Goal: Communication & Community: Answer question/provide support

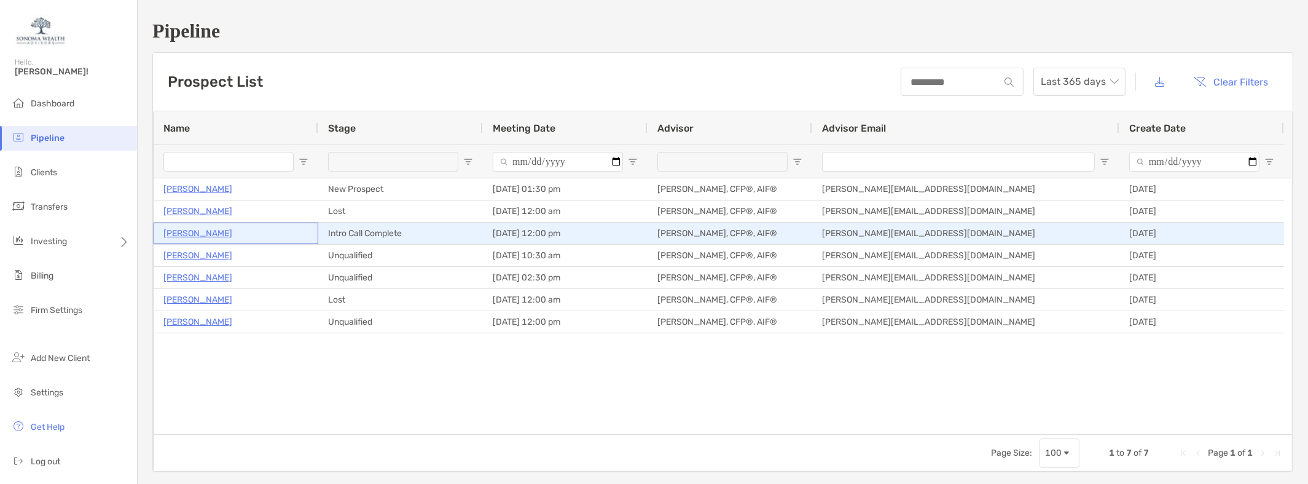
click at [196, 235] on p "[PERSON_NAME]" at bounding box center [197, 233] width 69 height 15
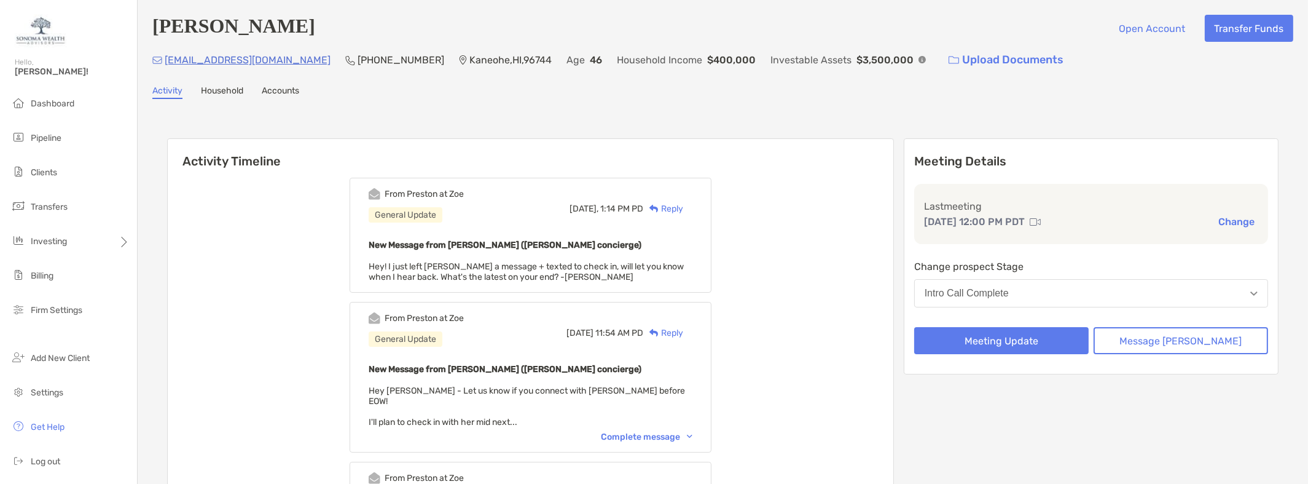
click at [683, 208] on div "Reply" at bounding box center [663, 208] width 40 height 13
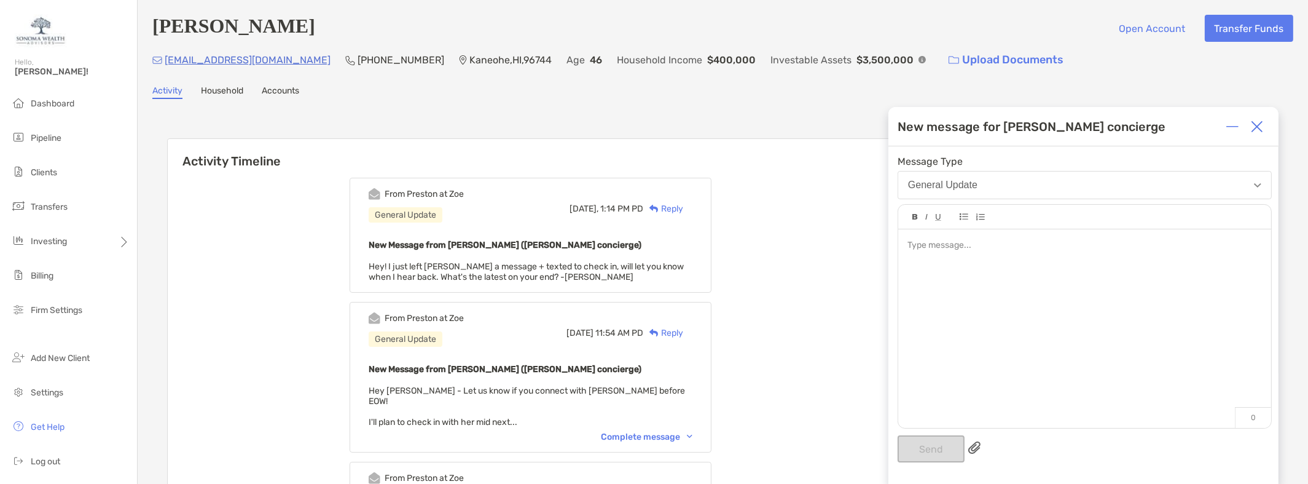
click at [969, 262] on div at bounding box center [1084, 322] width 373 height 186
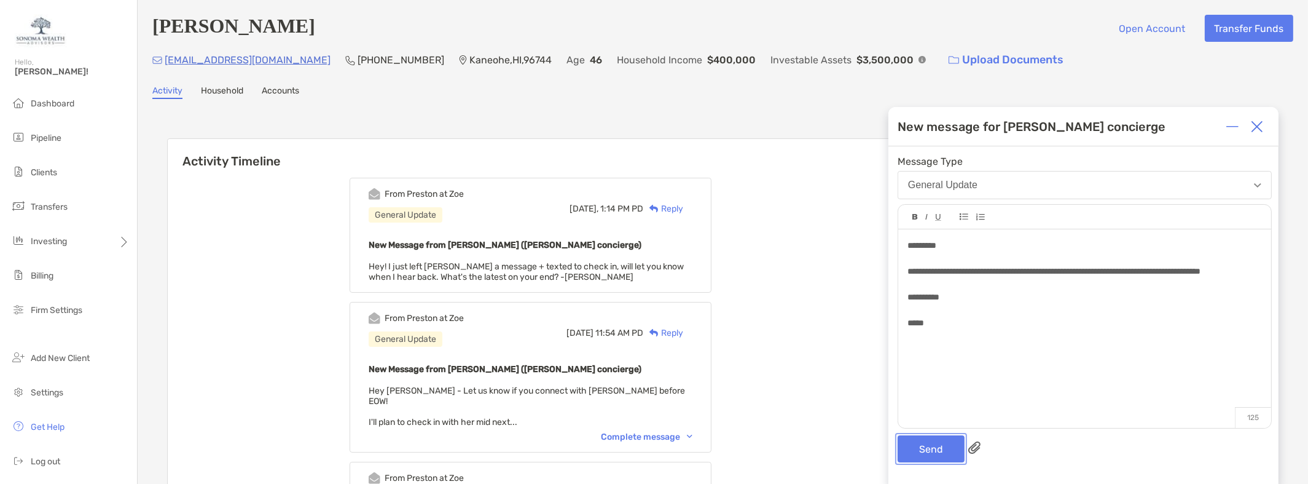
click at [935, 445] on button "Send" at bounding box center [931, 448] width 67 height 27
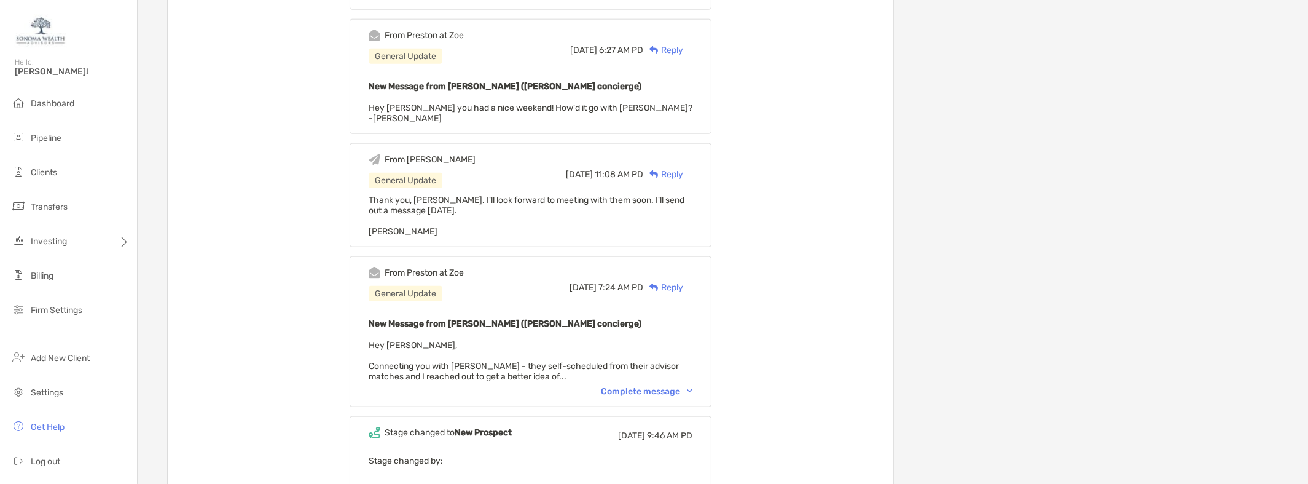
scroll to position [2335, 0]
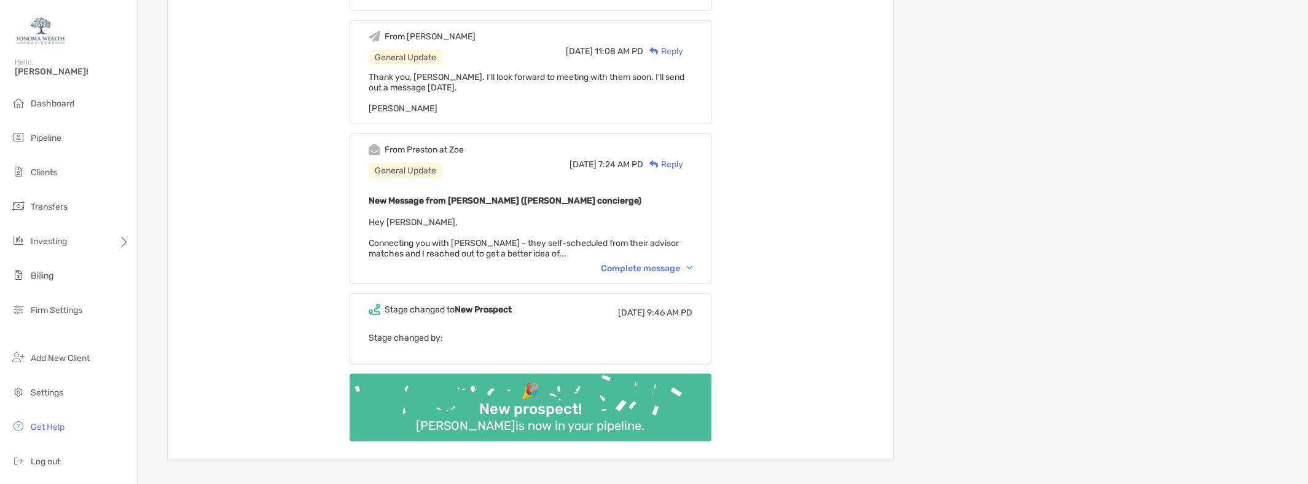
click at [538, 220] on span "Hey Chris, Connecting you with Melissa - they self-scheduled from their advisor…" at bounding box center [524, 238] width 310 height 42
click at [675, 263] on div "Complete message" at bounding box center [647, 268] width 92 height 10
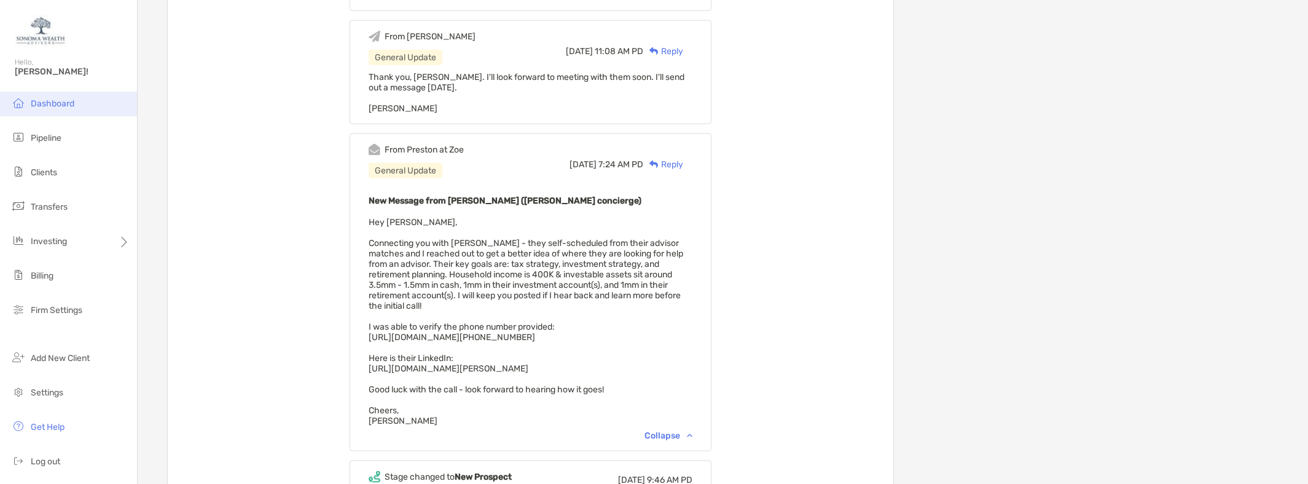
click at [41, 101] on span "Dashboard" at bounding box center [53, 103] width 44 height 10
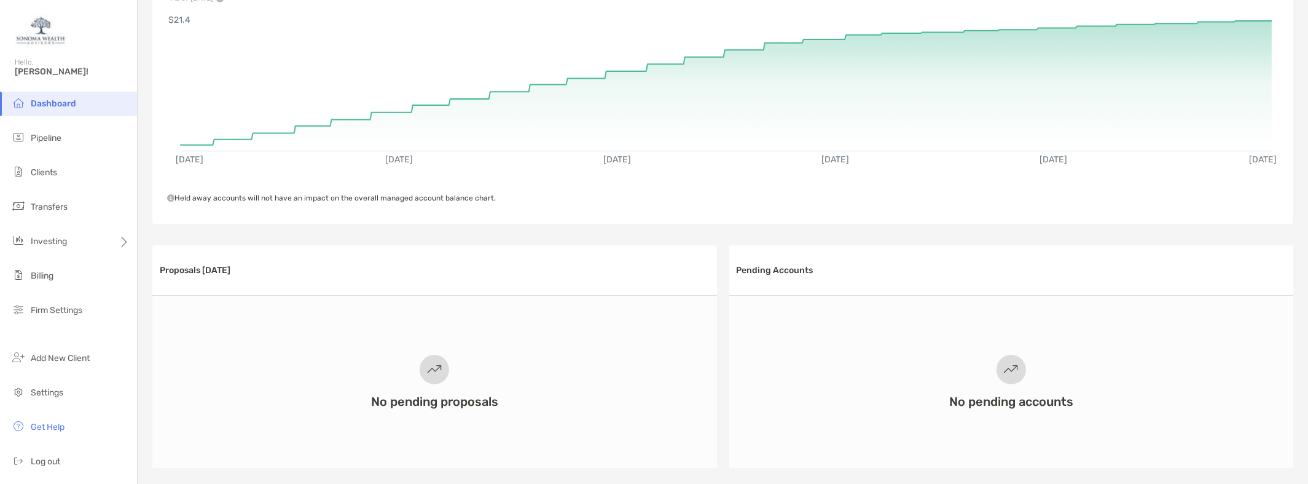
scroll to position [307, 0]
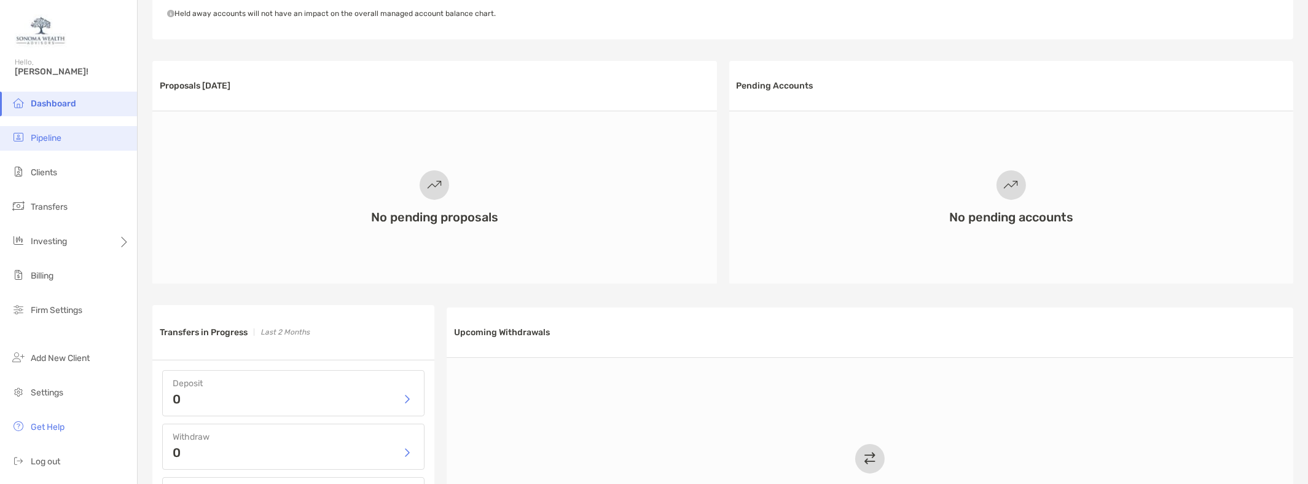
click at [47, 136] on span "Pipeline" at bounding box center [46, 138] width 31 height 10
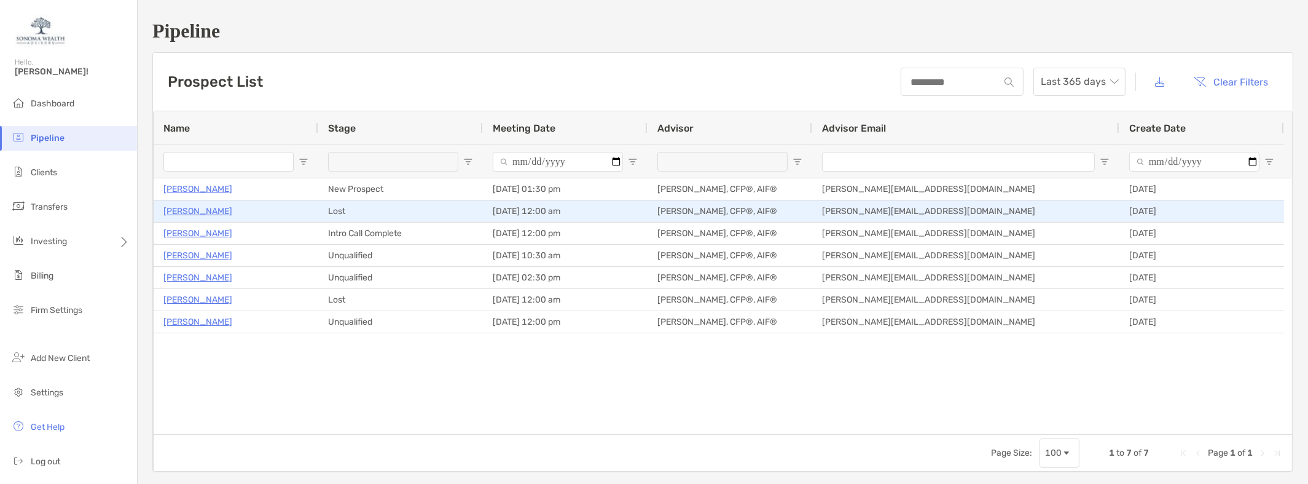
click at [171, 211] on p "Kalexin Baoerjiin" at bounding box center [197, 210] width 69 height 15
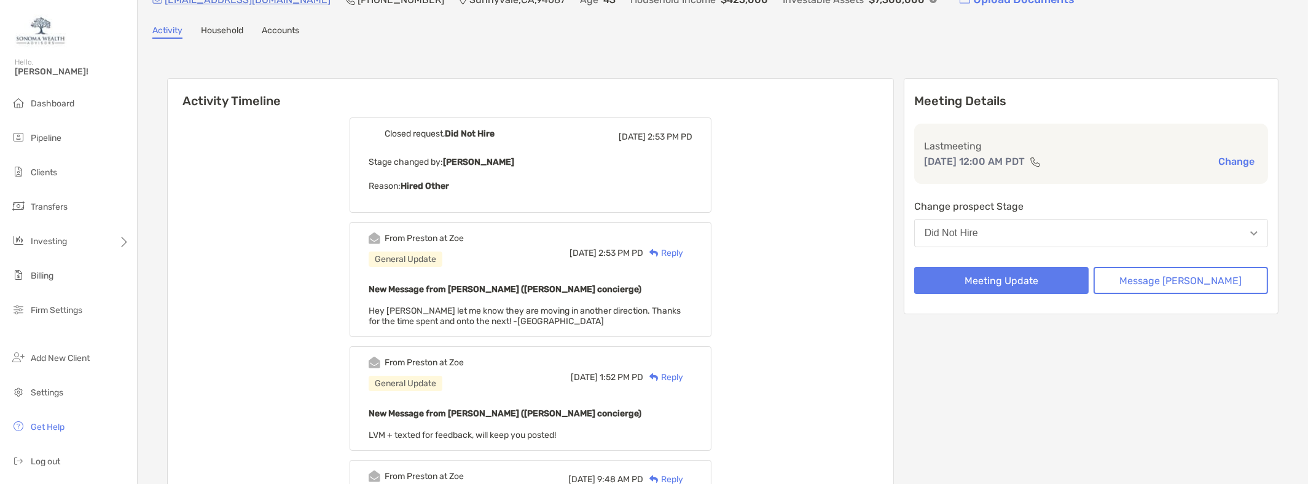
scroll to position [123, 0]
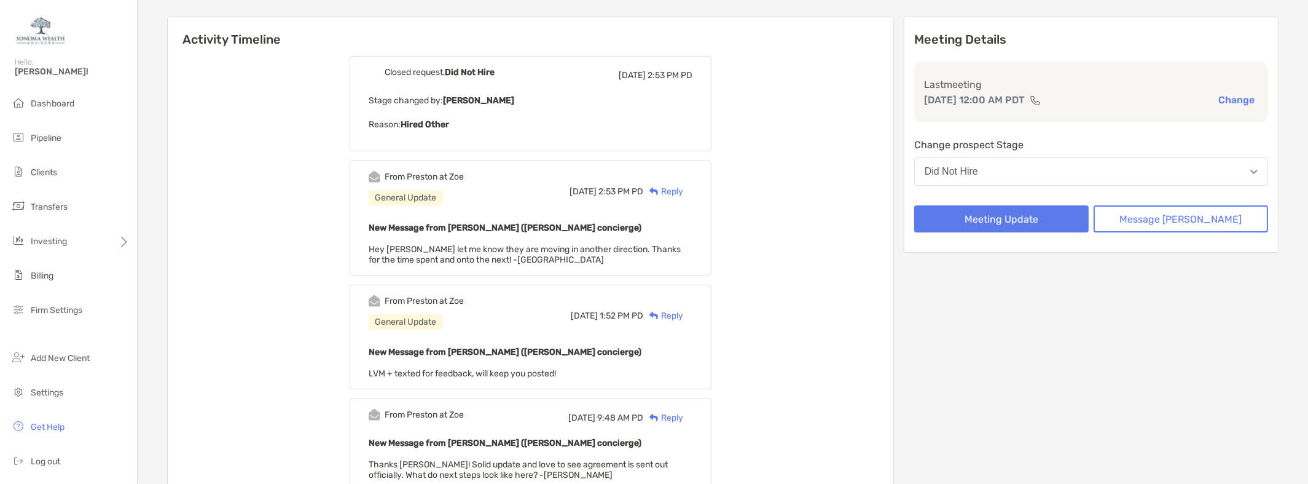
click at [683, 194] on div "Reply" at bounding box center [663, 191] width 40 height 13
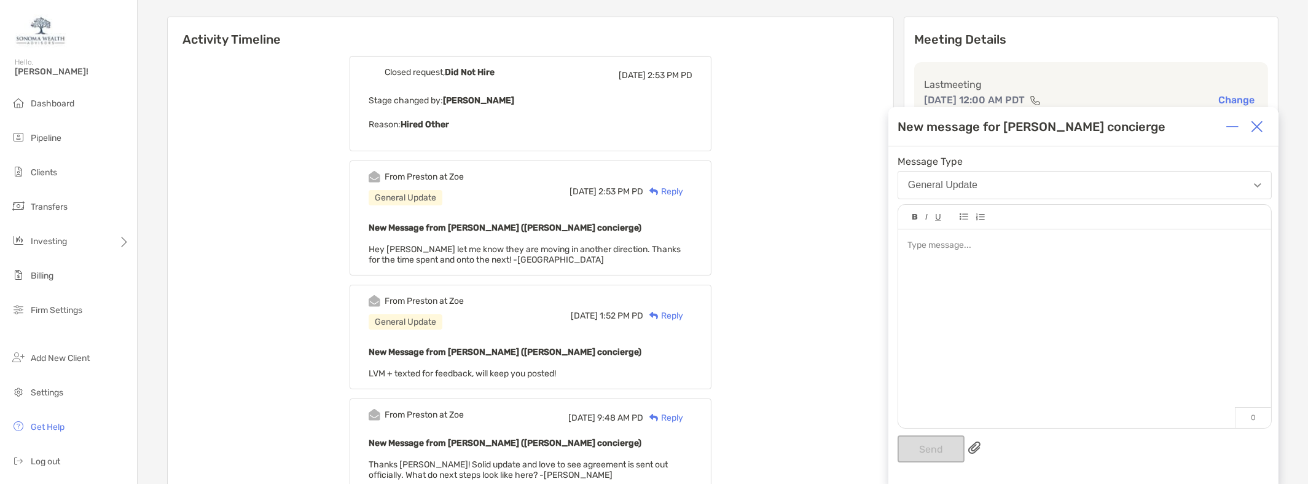
click at [920, 248] on div at bounding box center [1085, 245] width 354 height 13
click at [929, 454] on button "Send" at bounding box center [931, 448] width 67 height 27
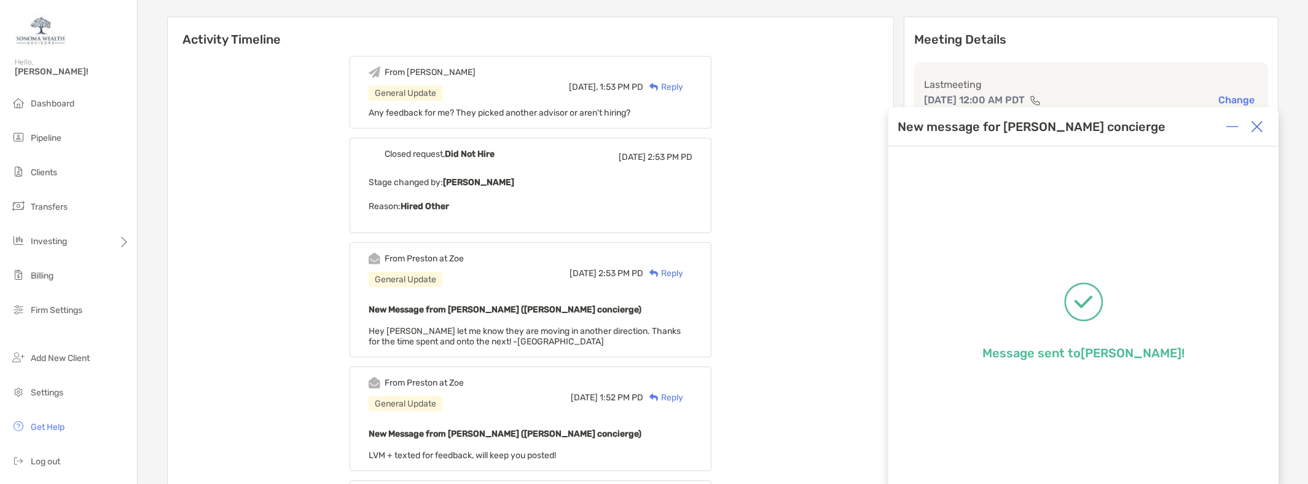
click at [1257, 123] on img at bounding box center [1257, 126] width 12 height 12
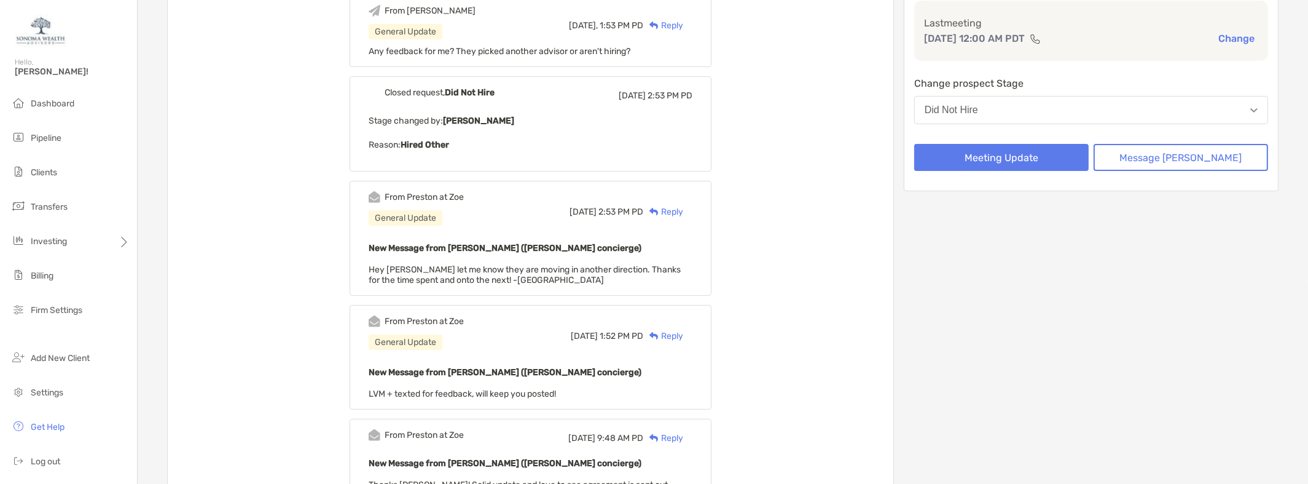
scroll to position [246, 0]
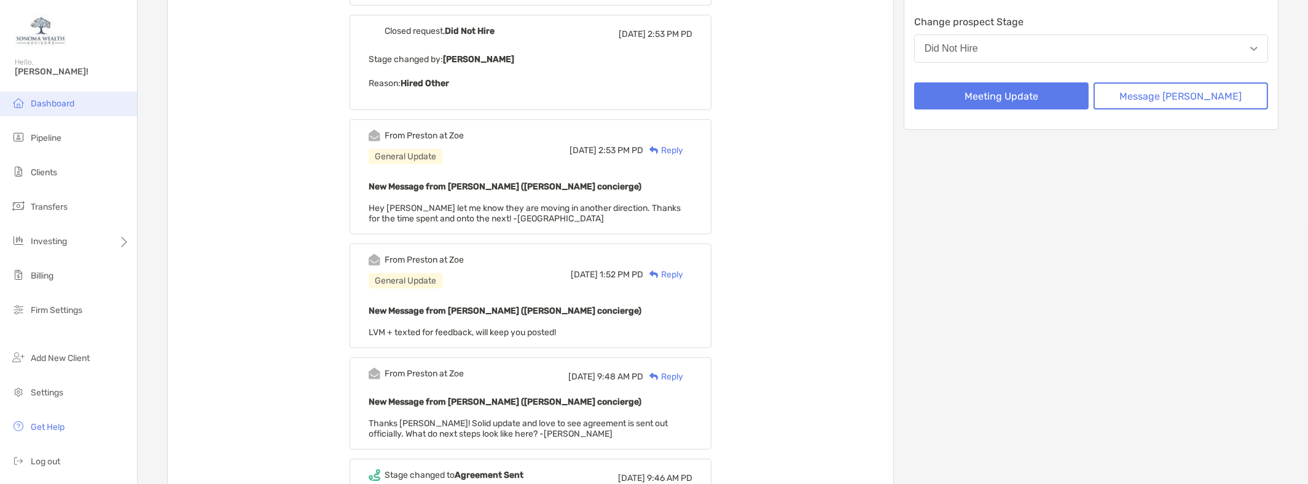
click at [50, 101] on span "Dashboard" at bounding box center [53, 103] width 44 height 10
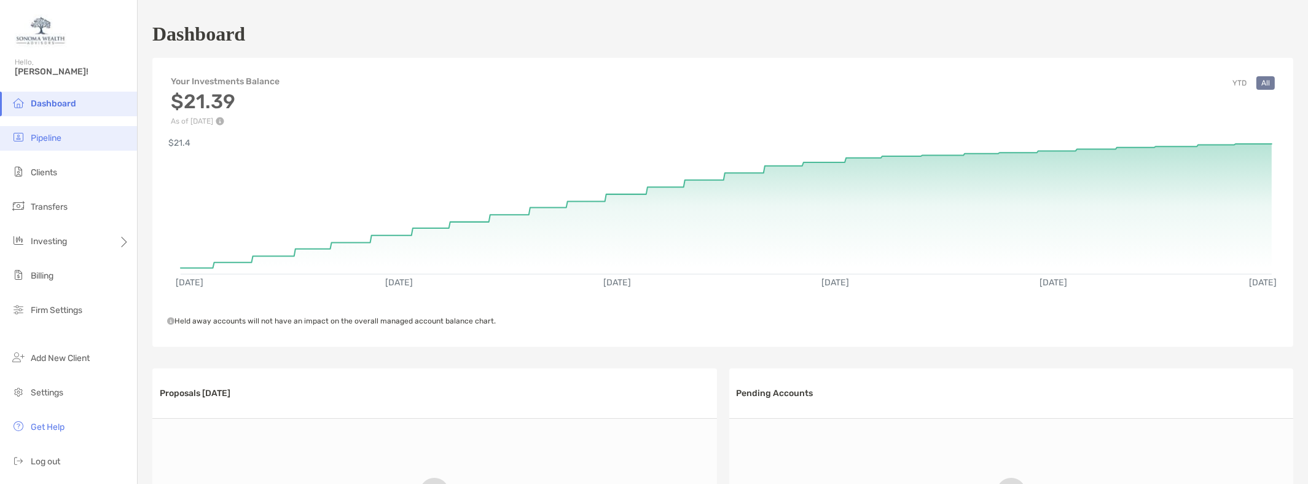
click at [47, 127] on li "Pipeline" at bounding box center [68, 138] width 137 height 25
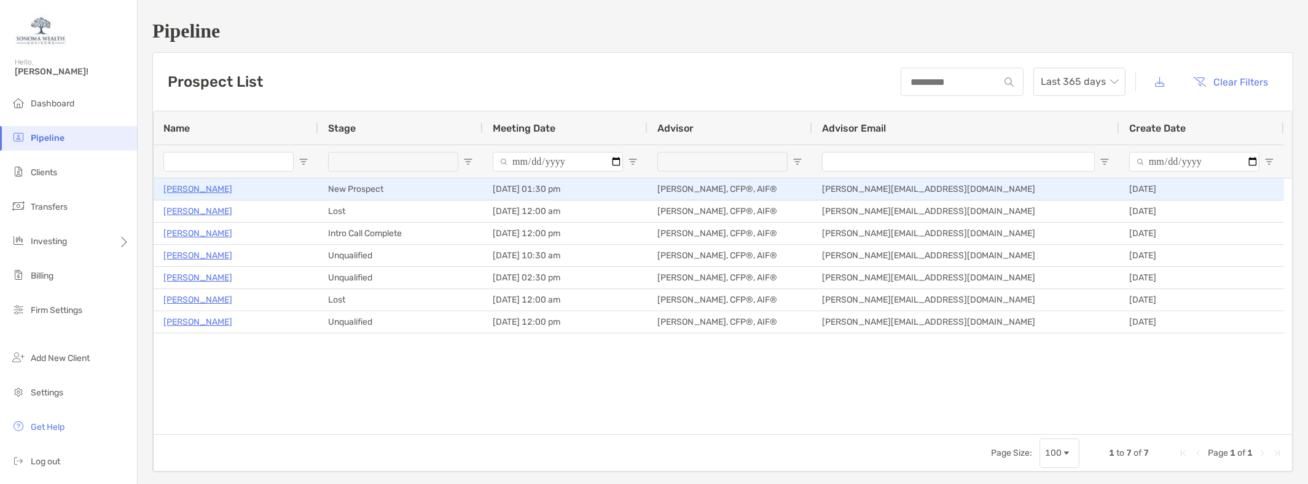
click at [198, 187] on p "[PERSON_NAME]" at bounding box center [197, 188] width 69 height 15
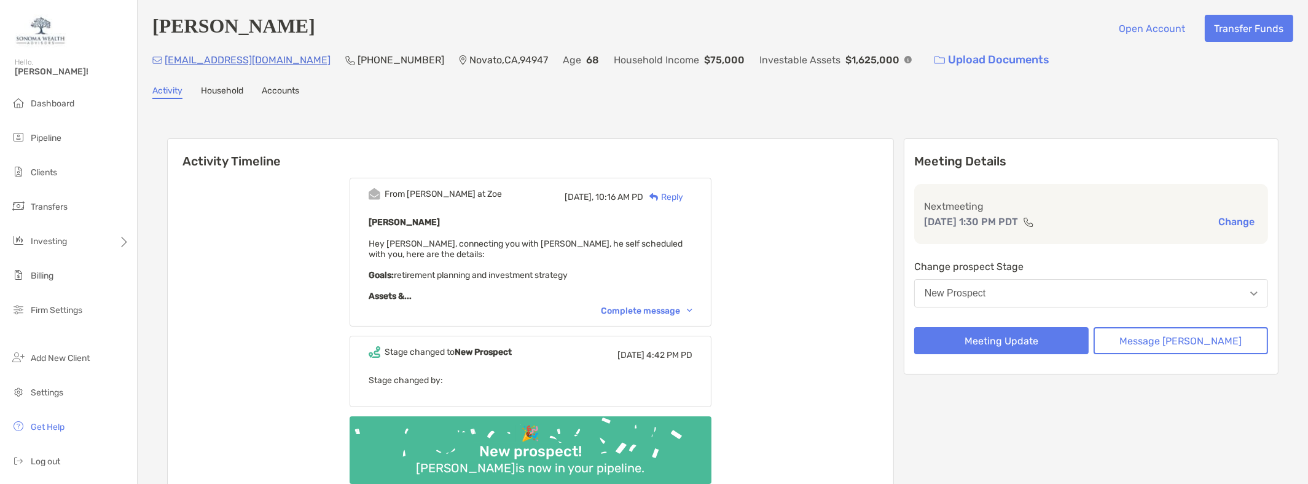
click at [645, 310] on div "Complete message" at bounding box center [647, 310] width 92 height 10
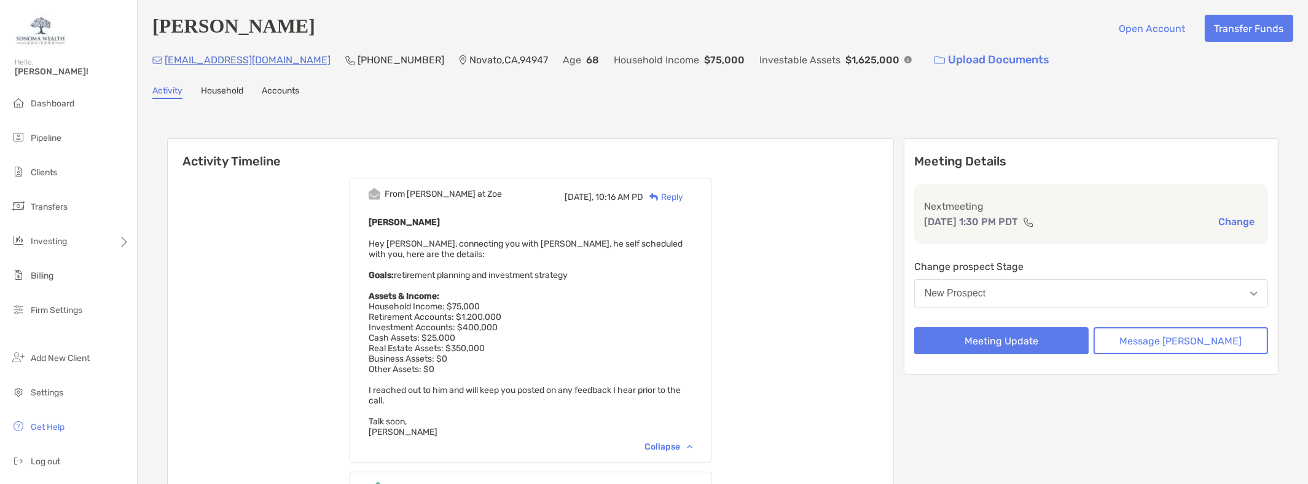
click at [681, 197] on div "Reply" at bounding box center [663, 196] width 40 height 13
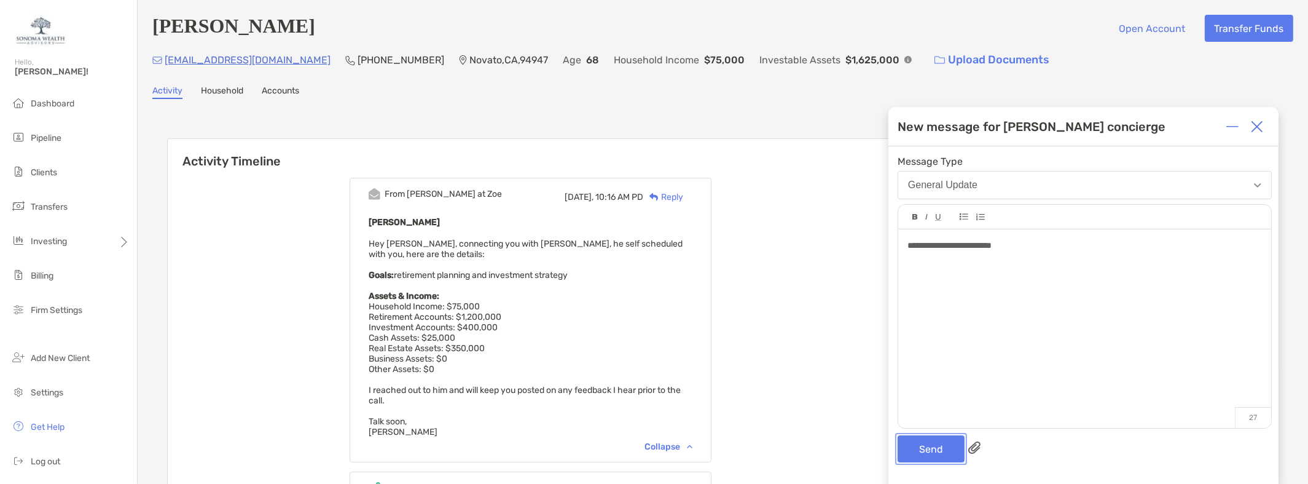
click at [918, 456] on button "Send" at bounding box center [931, 448] width 67 height 27
